Goal: Communication & Community: Share content

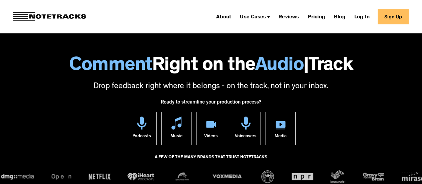
click at [389, 10] on link "Sign Up" at bounding box center [393, 16] width 31 height 15
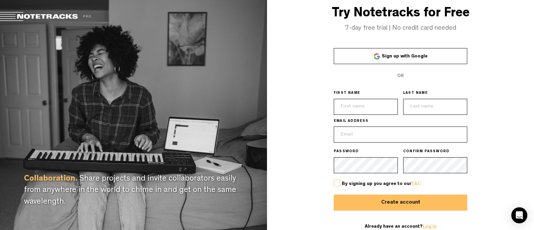
type input "[EMAIL_ADDRESS][DOMAIN_NAME]"
click at [427, 226] on link "Log in" at bounding box center [430, 226] width 14 height 5
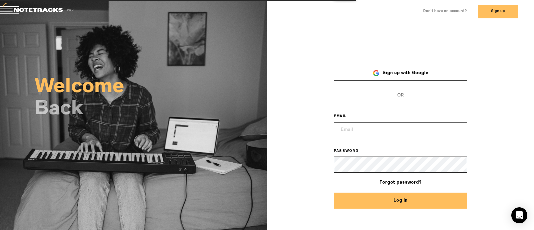
type input "[EMAIL_ADDRESS][DOMAIN_NAME]"
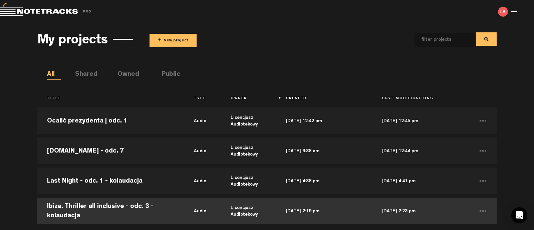
scroll to position [41, 0]
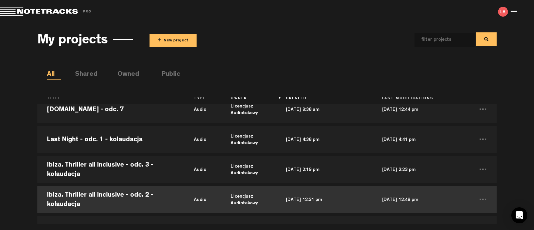
click at [93, 191] on td "Ibiza. Thriller all inclusive - odc. 2 - kolaudacja" at bounding box center [110, 200] width 147 height 30
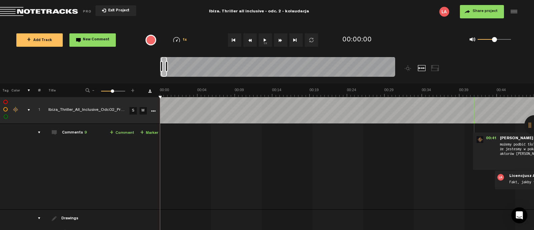
click at [491, 10] on span "Share project" at bounding box center [485, 11] width 25 height 4
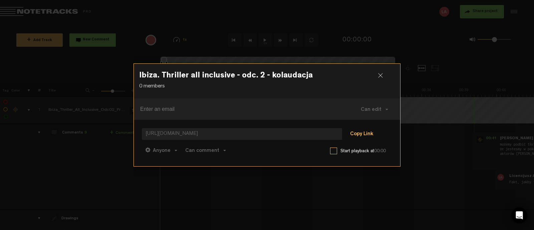
click at [361, 133] on button "Copy Link" at bounding box center [361, 134] width 36 height 13
click at [382, 73] on div at bounding box center [383, 78] width 10 height 10
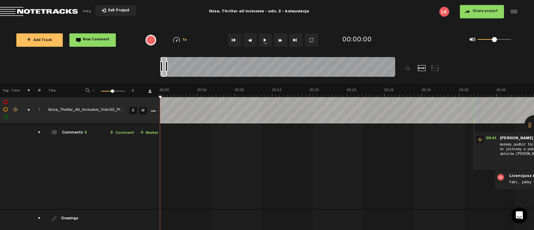
click at [40, 132] on div "comments" at bounding box center [36, 132] width 10 height 7
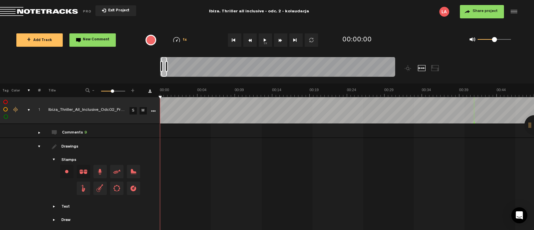
click at [534, 125] on div at bounding box center [534, 125] width 20 height 20
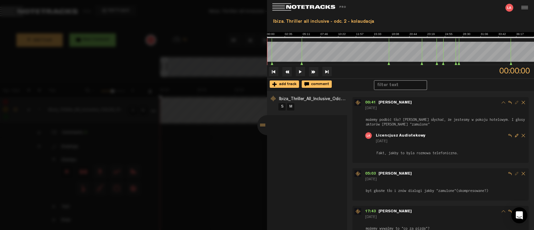
scroll to position [283, 0]
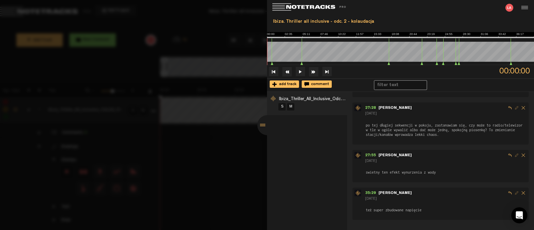
click at [193, 189] on div at bounding box center [267, 115] width 534 height 230
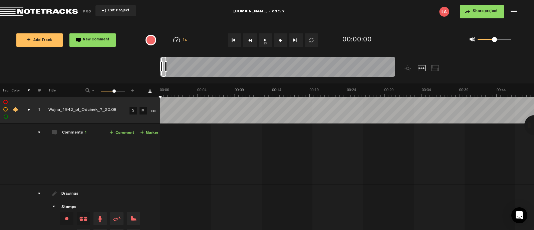
click at [263, 44] on button "1x" at bounding box center [265, 39] width 13 height 13
click at [175, 66] on div at bounding box center [277, 68] width 235 height 22
click at [261, 37] on button "1x" at bounding box center [265, 39] width 13 height 13
